Goal: Check status

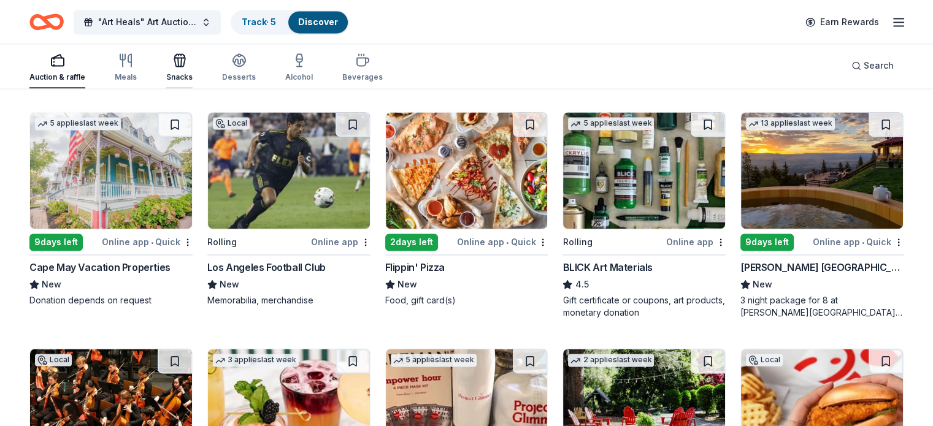
scroll to position [1760, 0]
click at [276, 23] on link "Track · 5" at bounding box center [259, 22] width 34 height 10
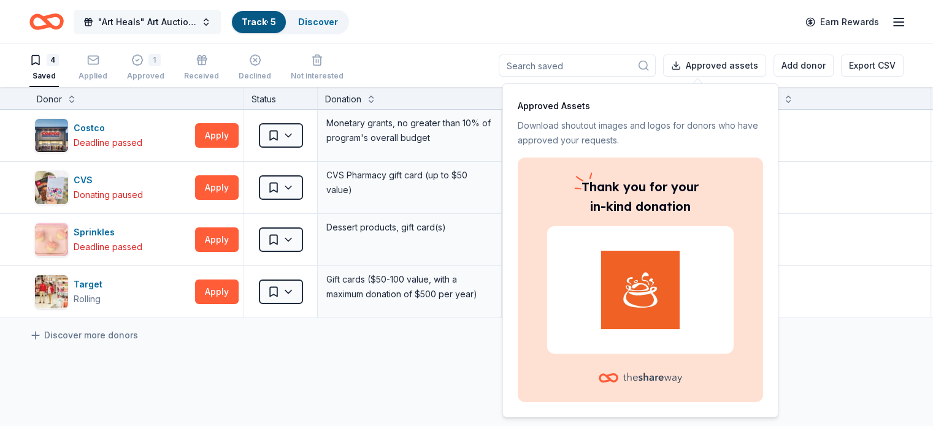
click at [144, 22] on span ""Art Heals" Art Auction 10th Annual" at bounding box center [147, 22] width 98 height 15
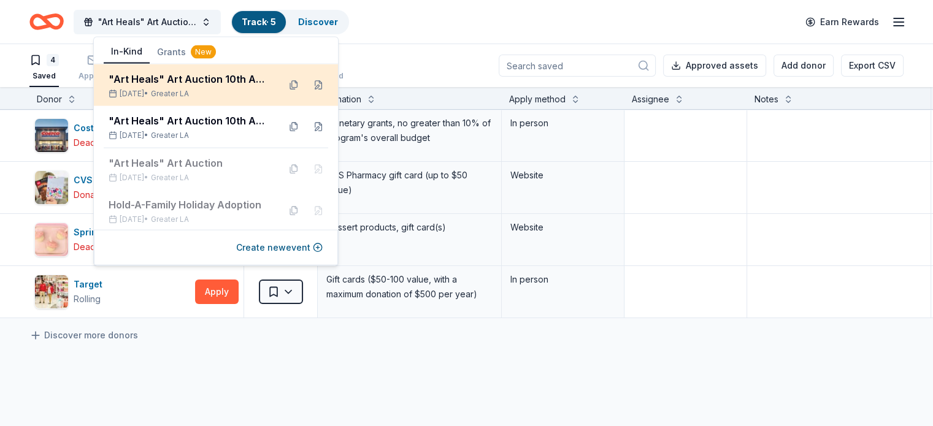
click at [201, 81] on div ""Art Heals" Art Auction 10th Annual" at bounding box center [189, 79] width 161 height 15
click at [200, 81] on div ""Art Heals" Art Auction 10th Annual" at bounding box center [189, 79] width 161 height 15
click at [177, 89] on span "Greater LA" at bounding box center [170, 94] width 38 height 10
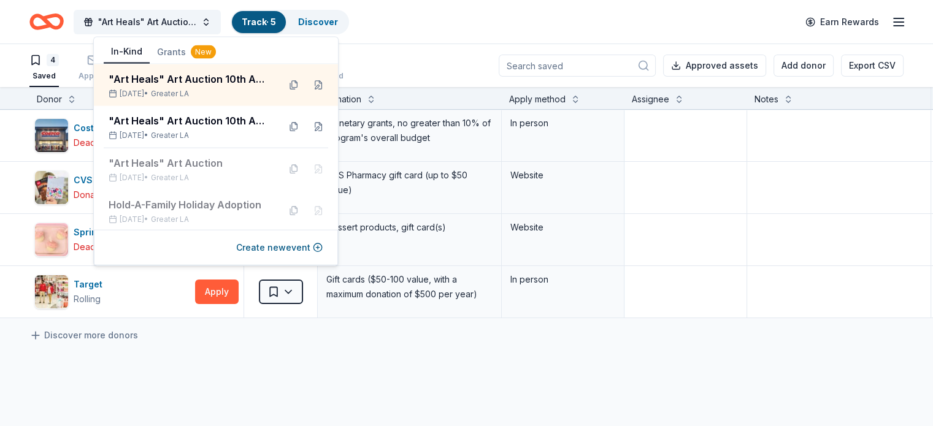
click at [64, 22] on icon "Home" at bounding box center [46, 21] width 34 height 29
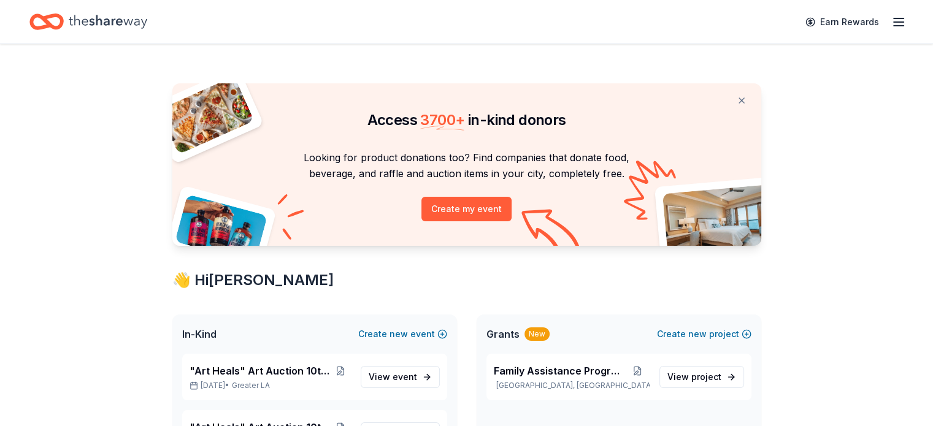
click at [121, 21] on icon "Home" at bounding box center [108, 21] width 79 height 25
